Goal: Find specific page/section: Find specific page/section

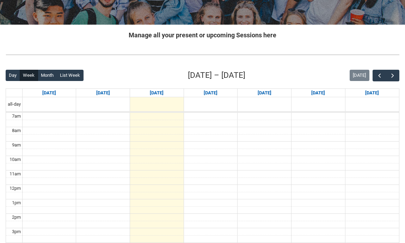
scroll to position [132, 0]
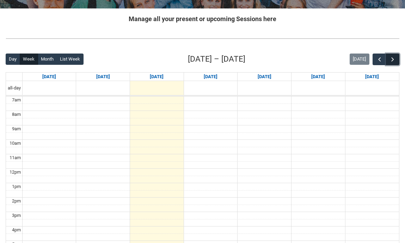
click at [393, 62] on span "button" at bounding box center [392, 59] width 7 height 7
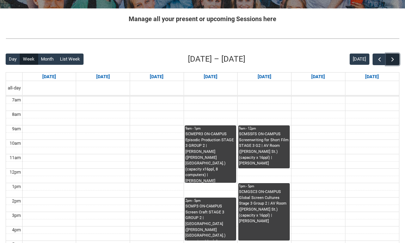
click at [393, 62] on span "button" at bounding box center [392, 59] width 7 height 7
click at [380, 61] on span "button" at bounding box center [379, 59] width 7 height 7
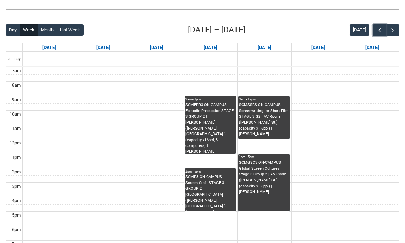
scroll to position [163, 0]
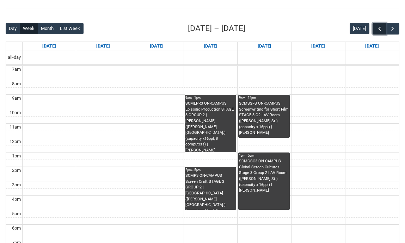
click at [377, 28] on span "button" at bounding box center [379, 28] width 7 height 7
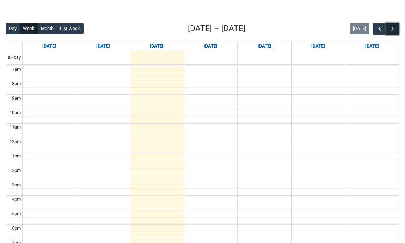
click at [394, 30] on span "button" at bounding box center [392, 28] width 7 height 7
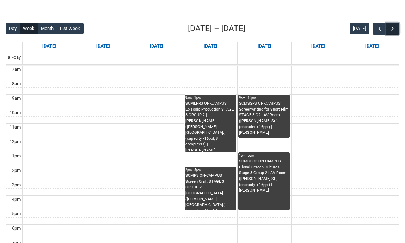
click at [394, 30] on span "button" at bounding box center [392, 28] width 7 height 7
click at [383, 32] on button "button" at bounding box center [378, 29] width 13 height 12
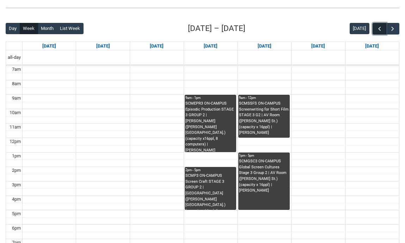
click at [382, 31] on button "button" at bounding box center [378, 29] width 13 height 12
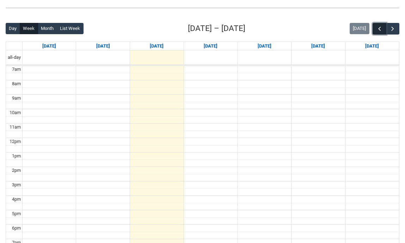
click at [382, 31] on button "button" at bounding box center [378, 29] width 13 height 12
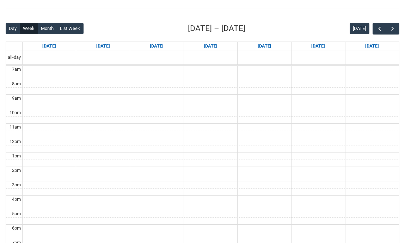
click at [399, 32] on div "Back Loading... This page should update in a few seconds... Day Week Month List…" at bounding box center [202, 160] width 405 height 286
click at [396, 32] on button "button" at bounding box center [392, 29] width 13 height 12
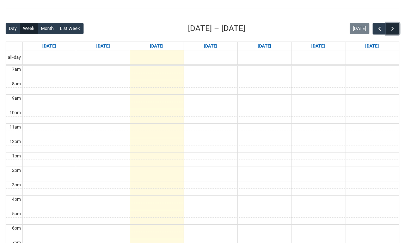
click at [396, 32] on button "button" at bounding box center [392, 29] width 13 height 12
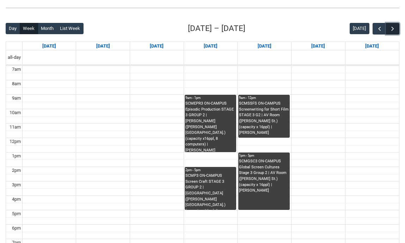
click at [396, 32] on button "button" at bounding box center [392, 29] width 13 height 12
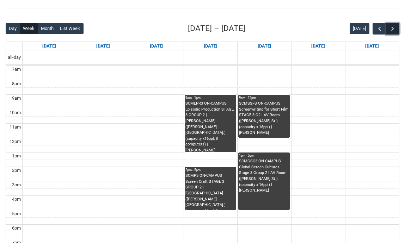
click at [396, 32] on button "button" at bounding box center [392, 29] width 13 height 12
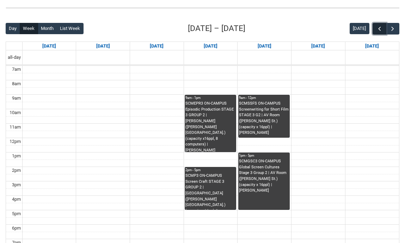
click at [378, 32] on button "button" at bounding box center [378, 29] width 13 height 12
click at [378, 32] on span "button" at bounding box center [379, 28] width 7 height 7
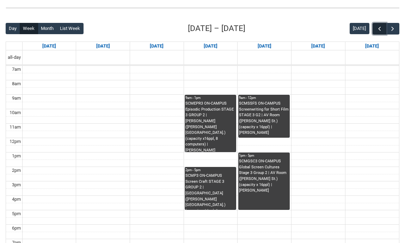
click at [378, 32] on span "button" at bounding box center [379, 28] width 7 height 7
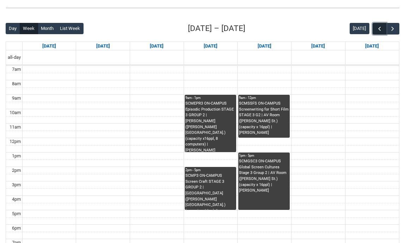
click at [378, 32] on span "button" at bounding box center [379, 28] width 7 height 7
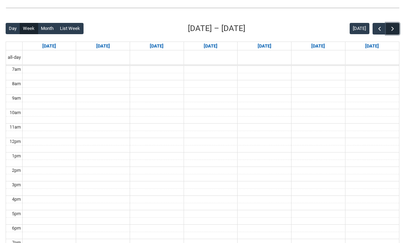
click at [391, 33] on button "button" at bounding box center [392, 29] width 13 height 12
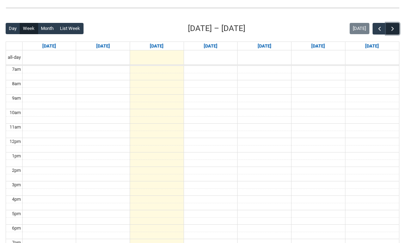
click at [391, 33] on button "button" at bounding box center [392, 29] width 13 height 12
